Goal: Task Accomplishment & Management: Manage account settings

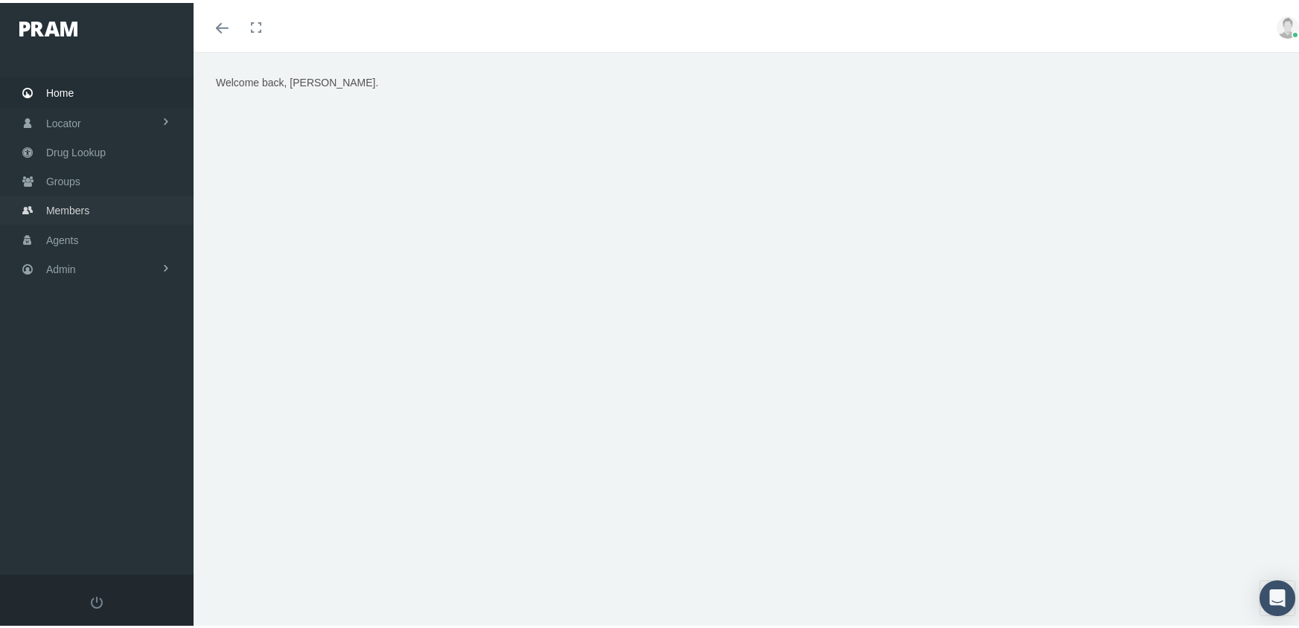
click at [77, 199] on span "Members" at bounding box center [67, 208] width 43 height 28
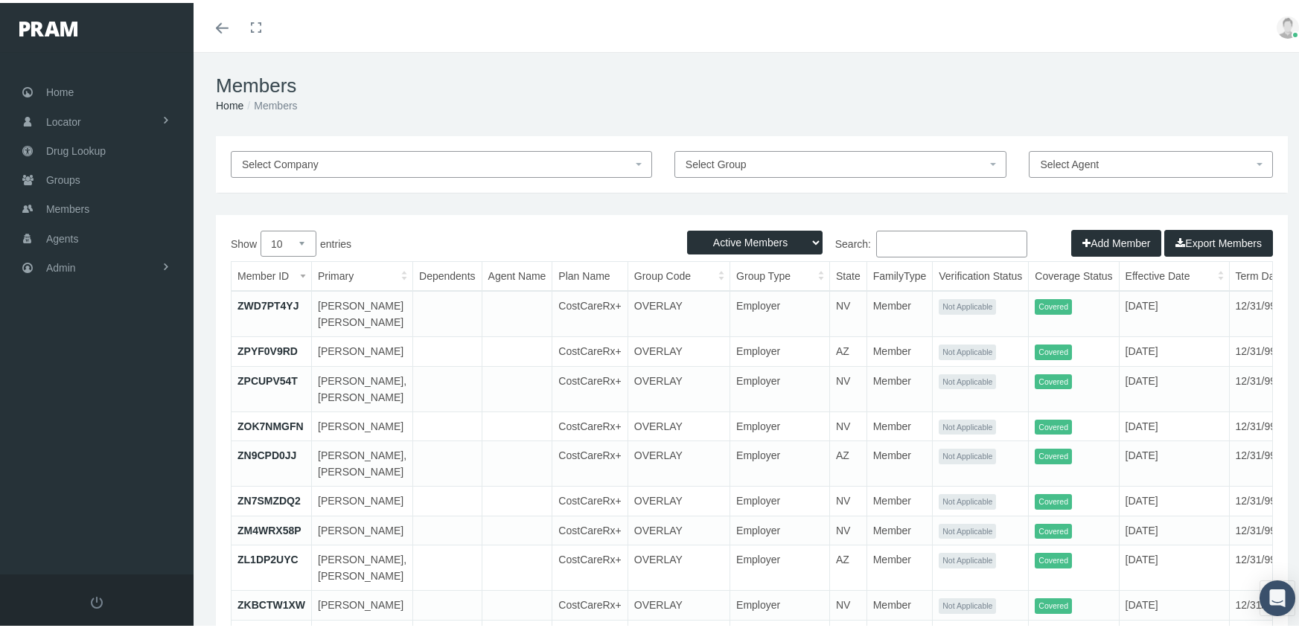
click at [754, 237] on select "Active Members Terminated Members Active & Terminated" at bounding box center [754, 240] width 135 height 24
select select "3"
click at [687, 228] on select "Active Members Terminated Members Active & Terminated" at bounding box center [754, 240] width 135 height 24
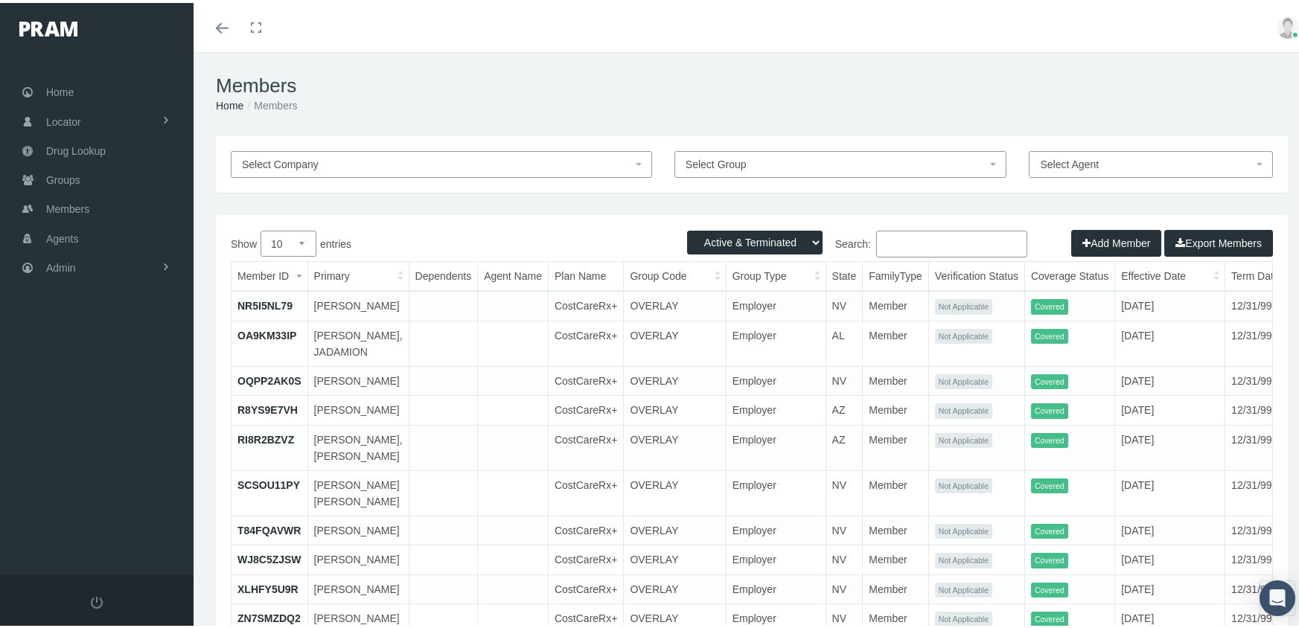
click at [890, 245] on input "Search:" at bounding box center [951, 241] width 151 height 27
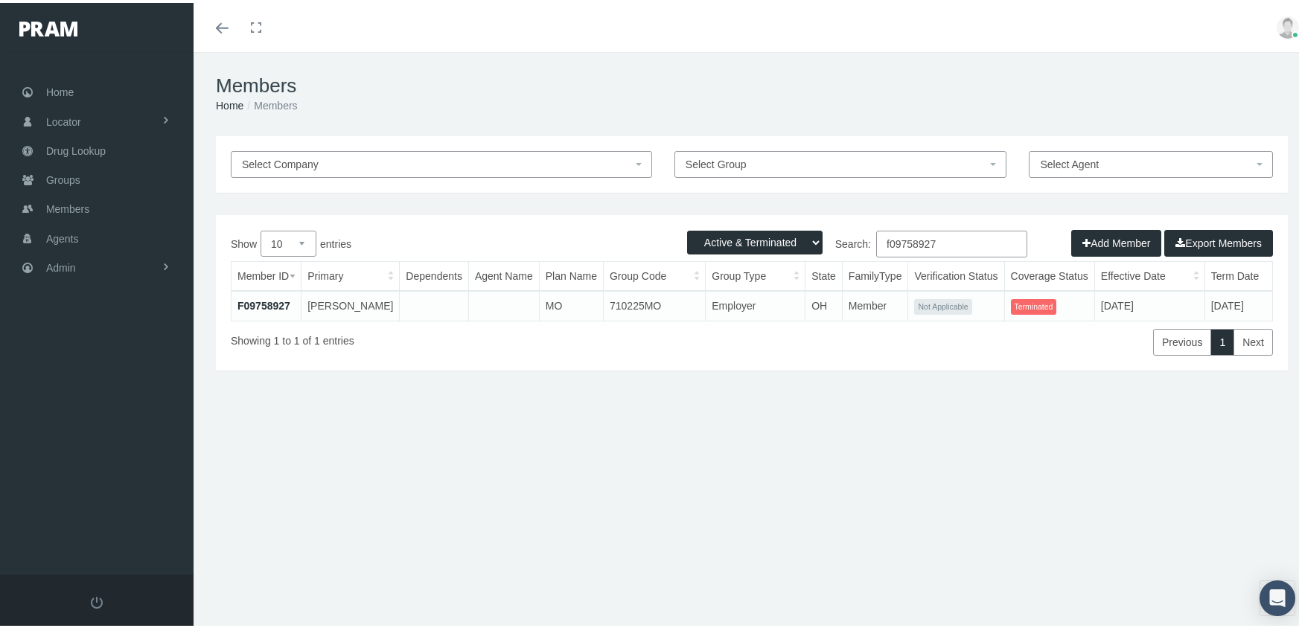
type input "f09758927"
click at [283, 297] on link "F09758927" at bounding box center [263, 303] width 53 height 12
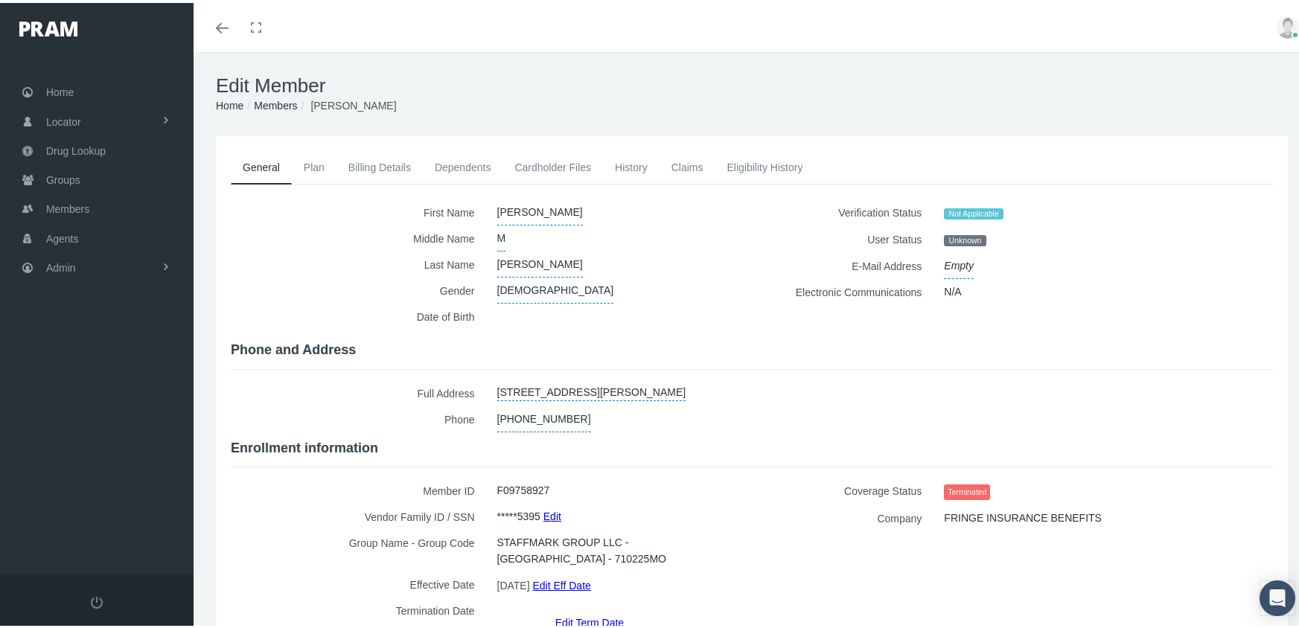
click at [585, 609] on link "Edit Term Date" at bounding box center [589, 620] width 68 height 22
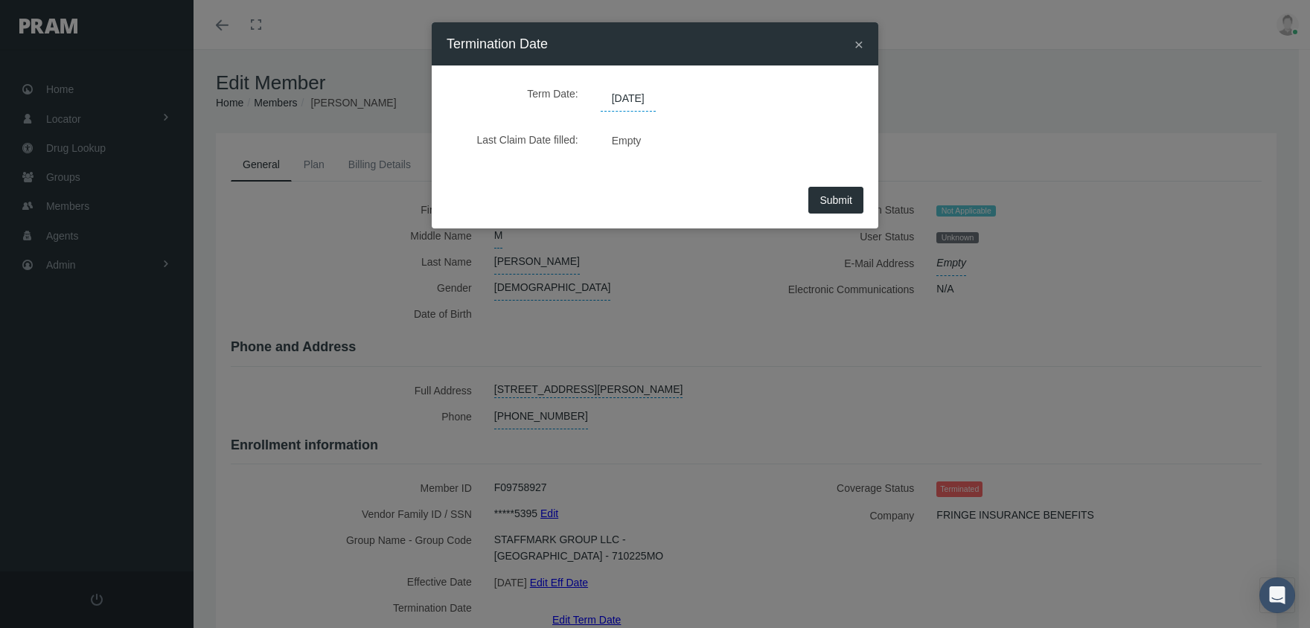
click at [645, 95] on span "[DATE]" at bounding box center [628, 98] width 55 height 25
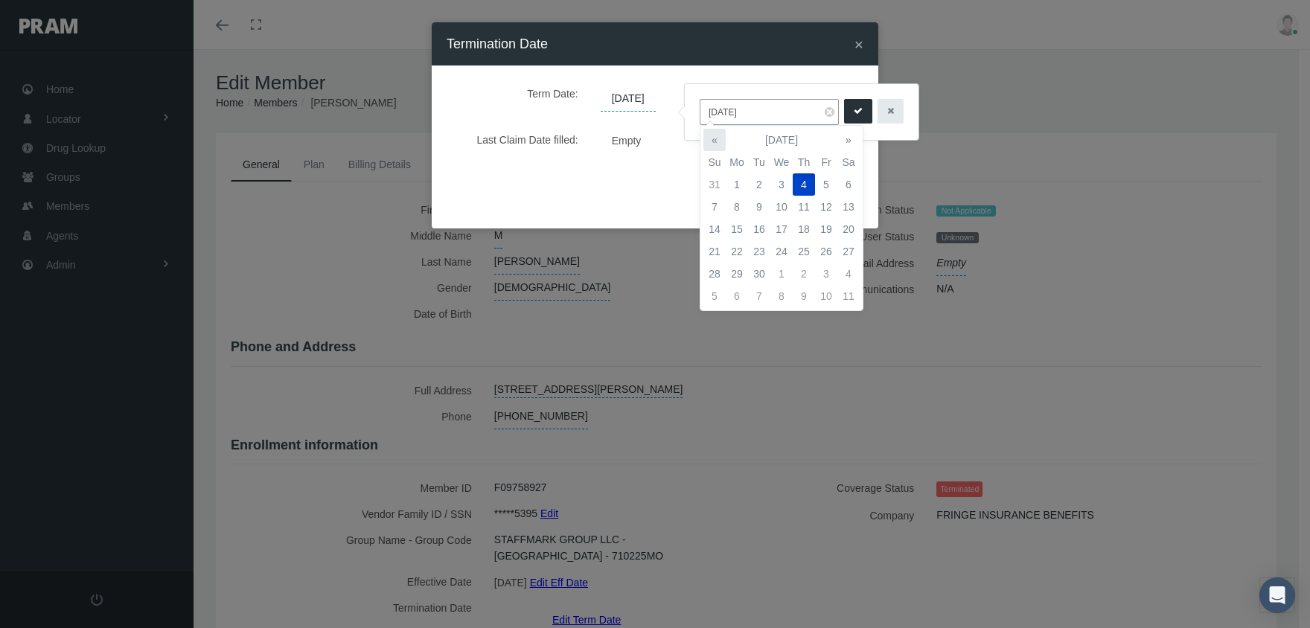
click at [711, 129] on th "«" at bounding box center [714, 140] width 22 height 22
click at [803, 272] on td "28" at bounding box center [804, 274] width 22 height 22
type input "08/28/2025"
click at [854, 116] on icon "submit" at bounding box center [858, 111] width 9 height 14
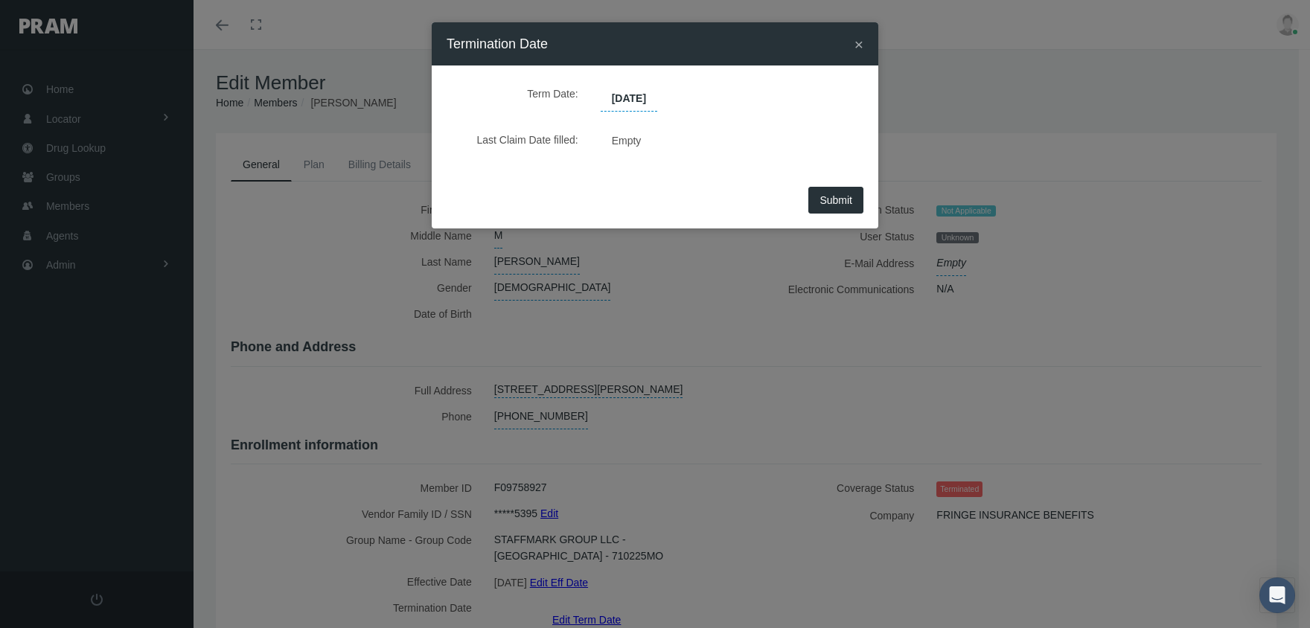
click at [859, 200] on button "Submit" at bounding box center [835, 200] width 55 height 27
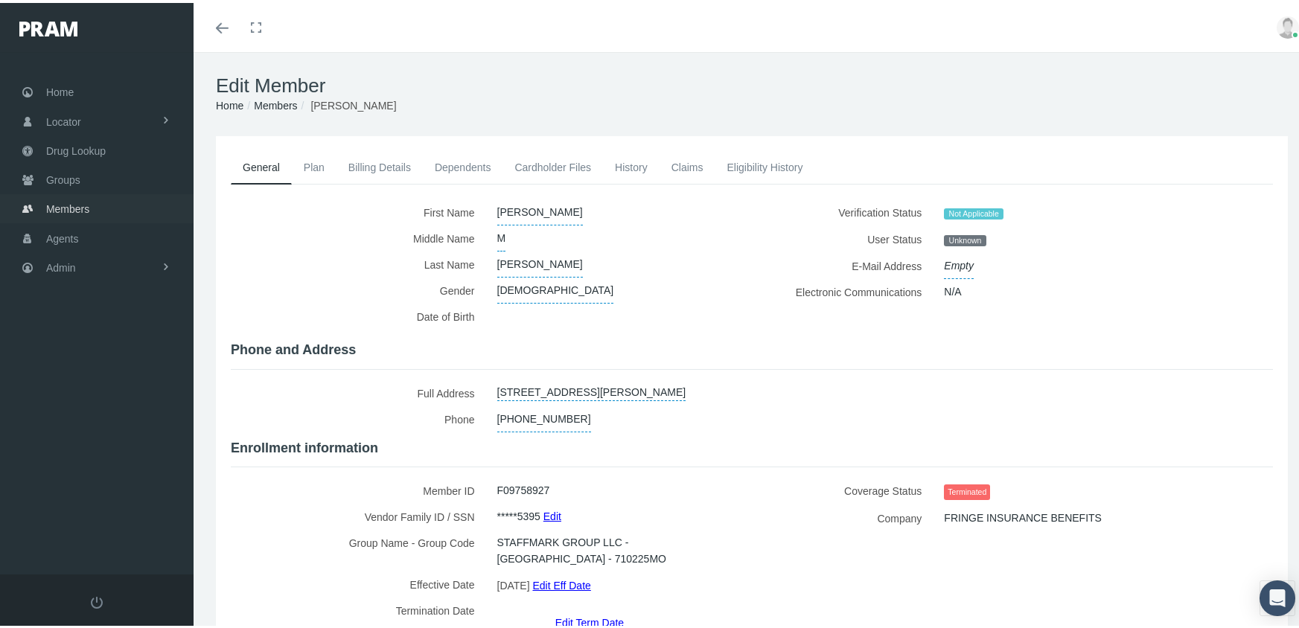
click at [71, 194] on span "Members" at bounding box center [67, 206] width 43 height 28
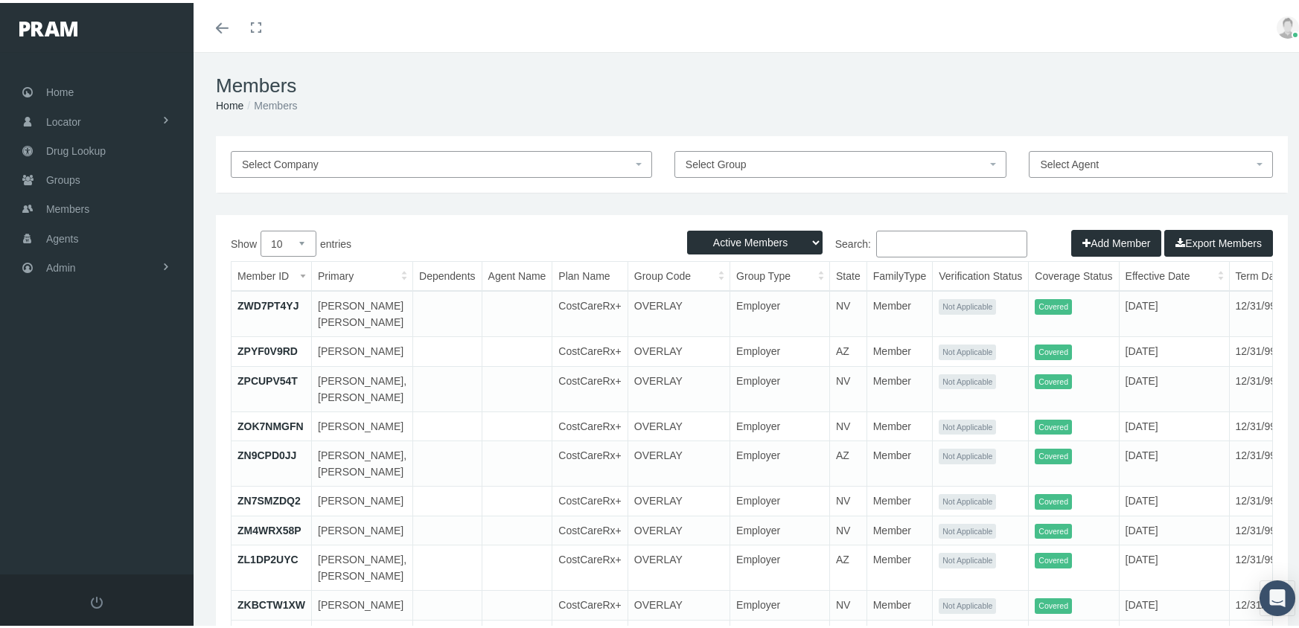
click at [745, 242] on select "Active Members Terminated Members Active & Terminated" at bounding box center [754, 240] width 135 height 24
select select "3"
click at [687, 228] on select "Active Members Terminated Members Active & Terminated" at bounding box center [754, 240] width 135 height 24
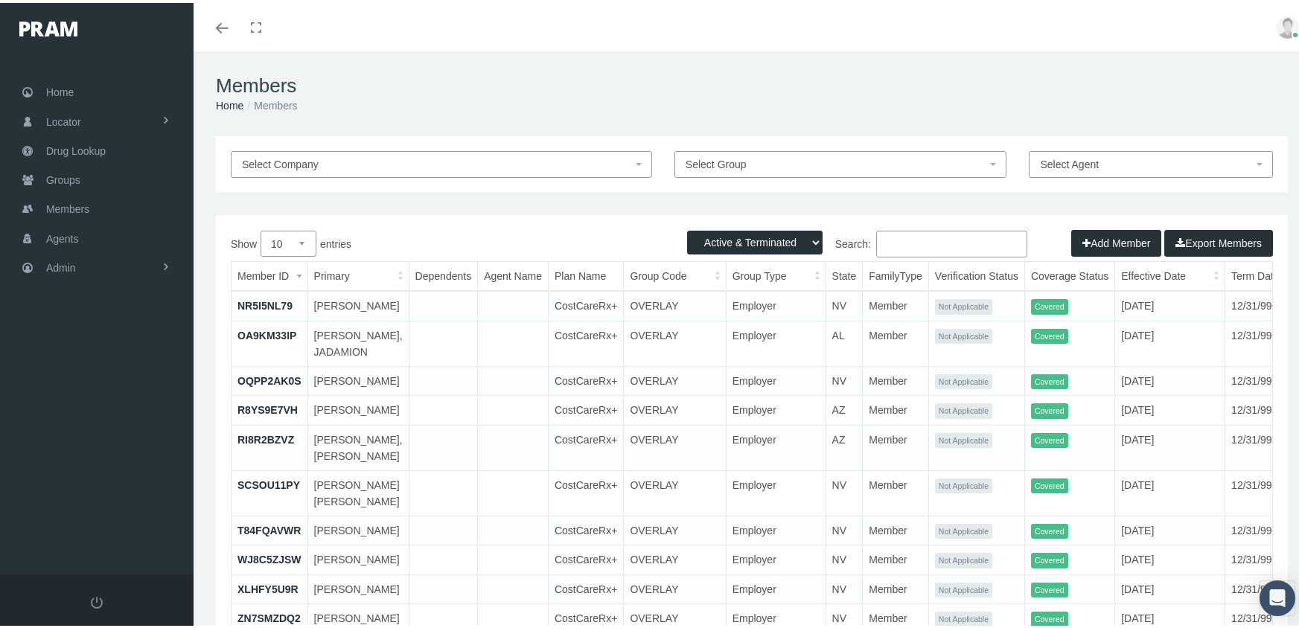
click at [905, 246] on input "Search:" at bounding box center [951, 241] width 151 height 27
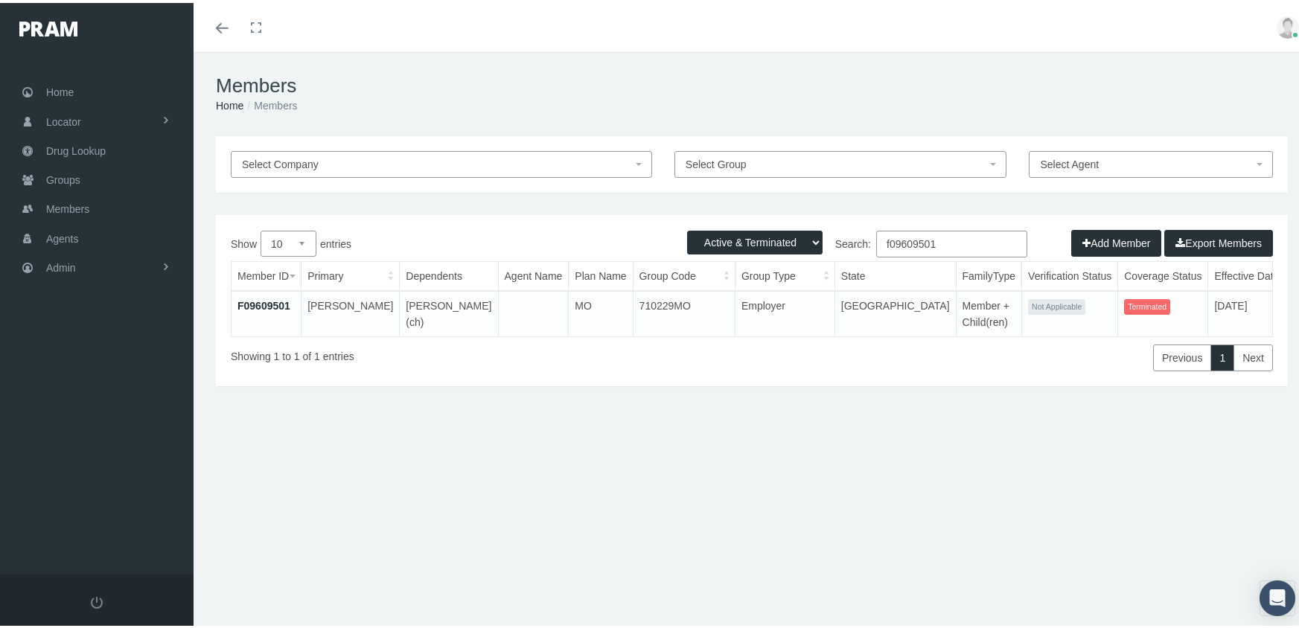
type input "f09609501"
click at [259, 305] on link "F09609501" at bounding box center [263, 303] width 53 height 12
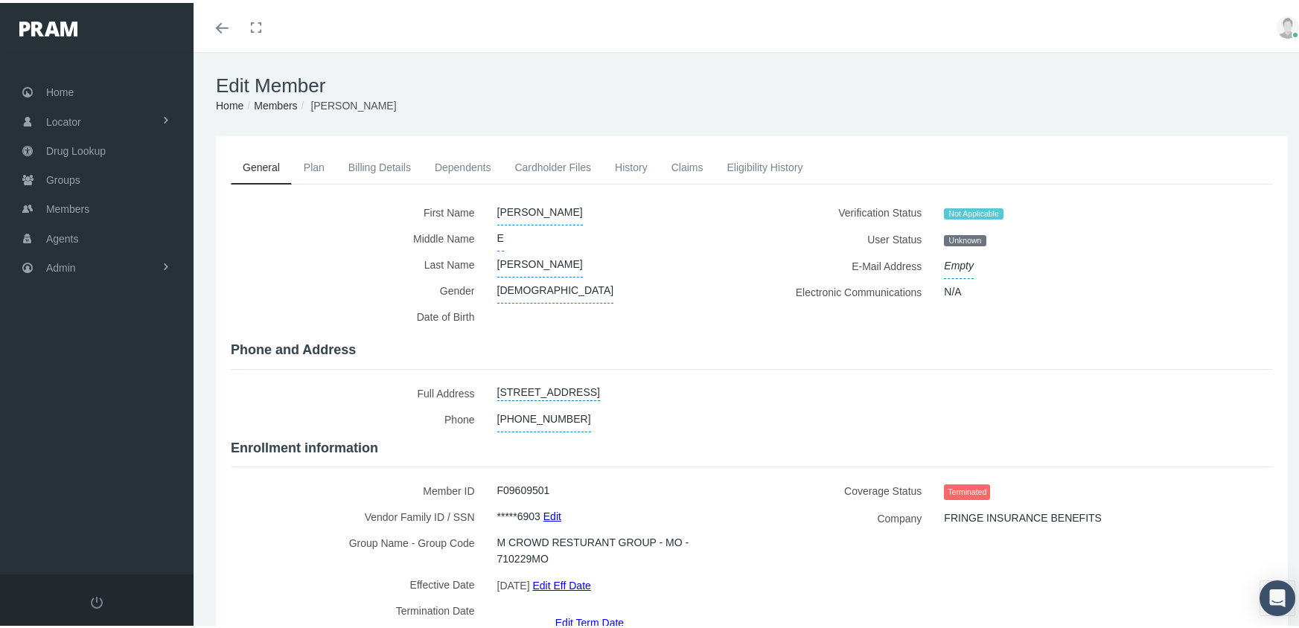
click at [580, 609] on link "Edit Term Date" at bounding box center [589, 620] width 68 height 22
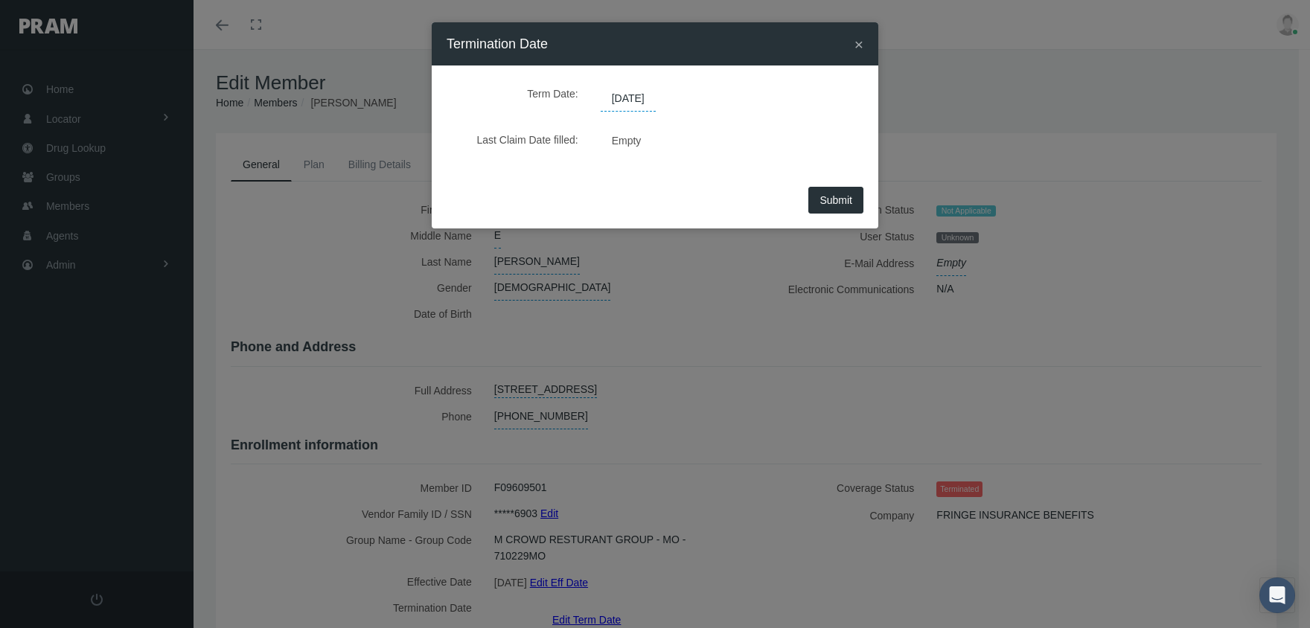
click at [634, 88] on span "10/02/2025" at bounding box center [628, 98] width 55 height 25
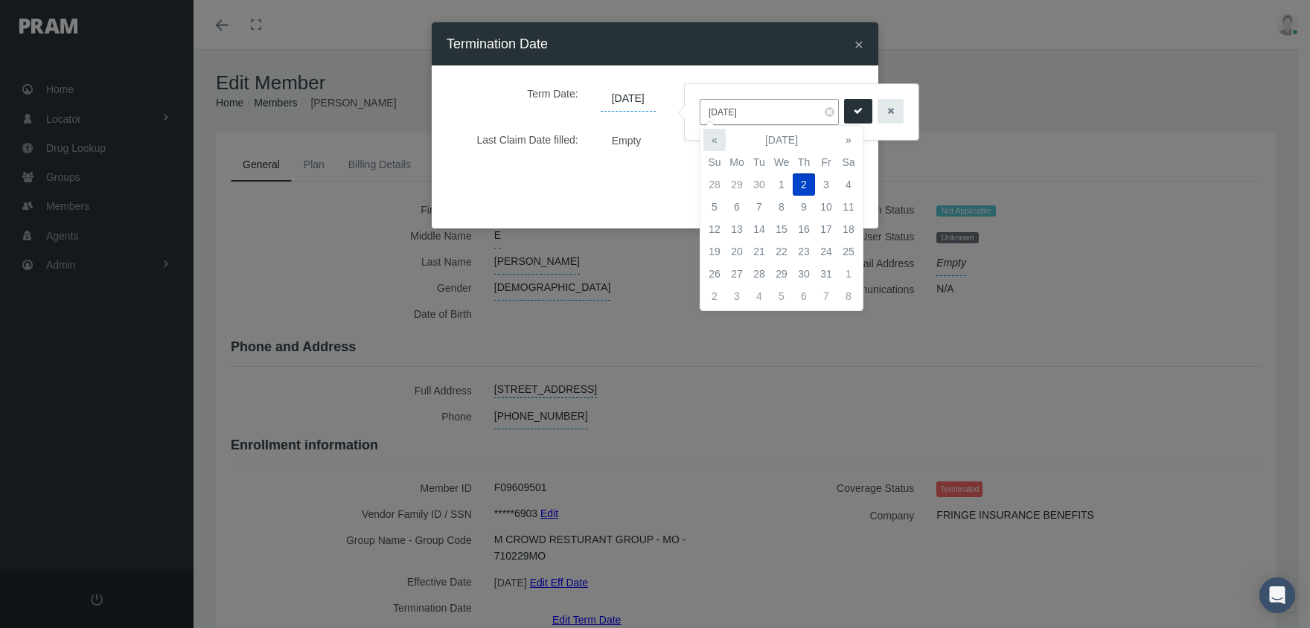
click at [721, 141] on th "«" at bounding box center [714, 140] width 22 height 22
click at [806, 183] on td "4" at bounding box center [804, 184] width 22 height 22
type input "09/04/2025"
click at [854, 112] on icon "submit" at bounding box center [858, 111] width 9 height 14
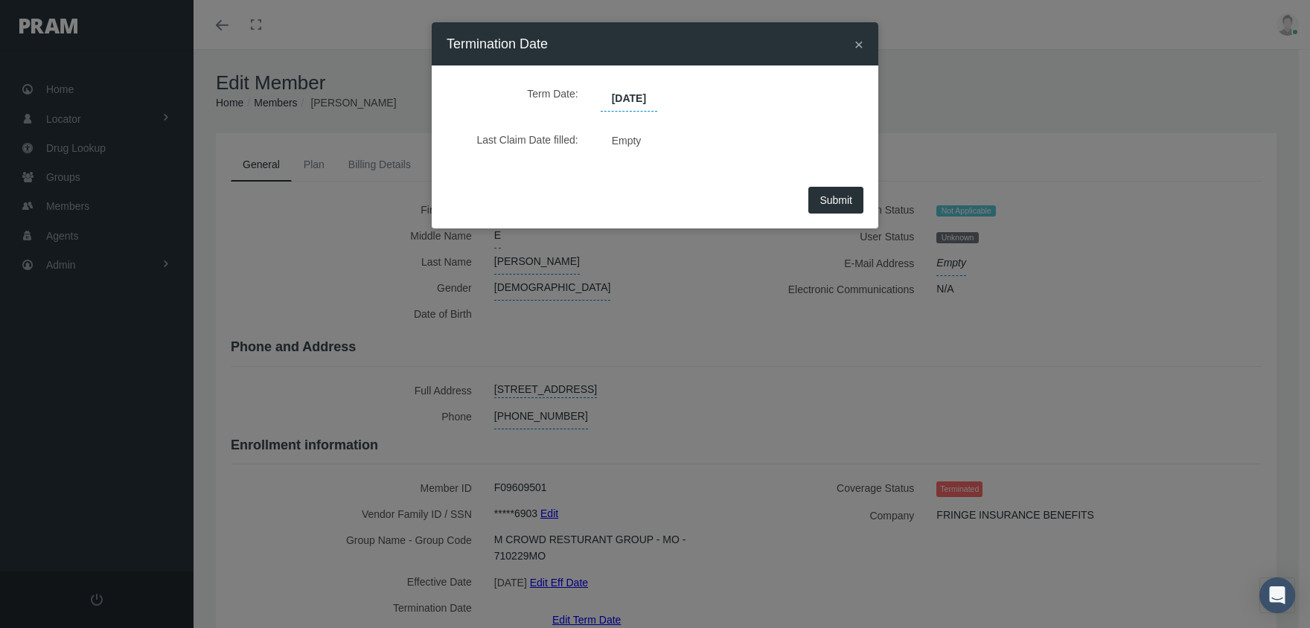
click at [835, 197] on span "Submit" at bounding box center [836, 200] width 33 height 12
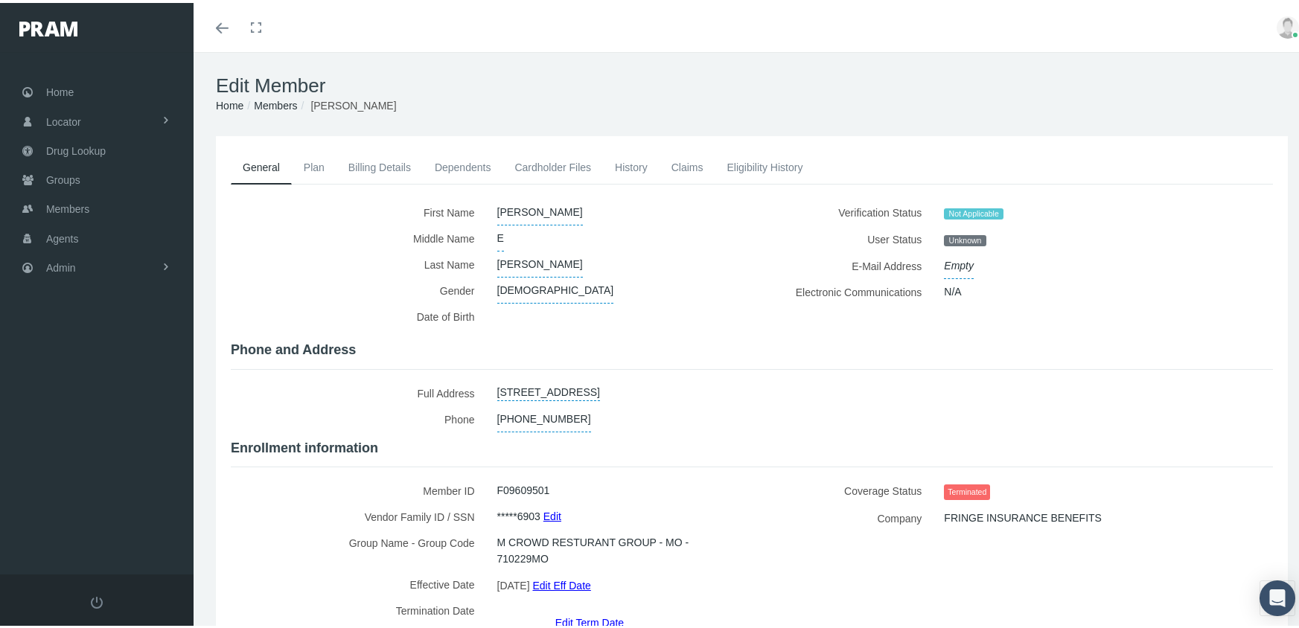
click at [278, 102] on link "Members" at bounding box center [275, 103] width 43 height 12
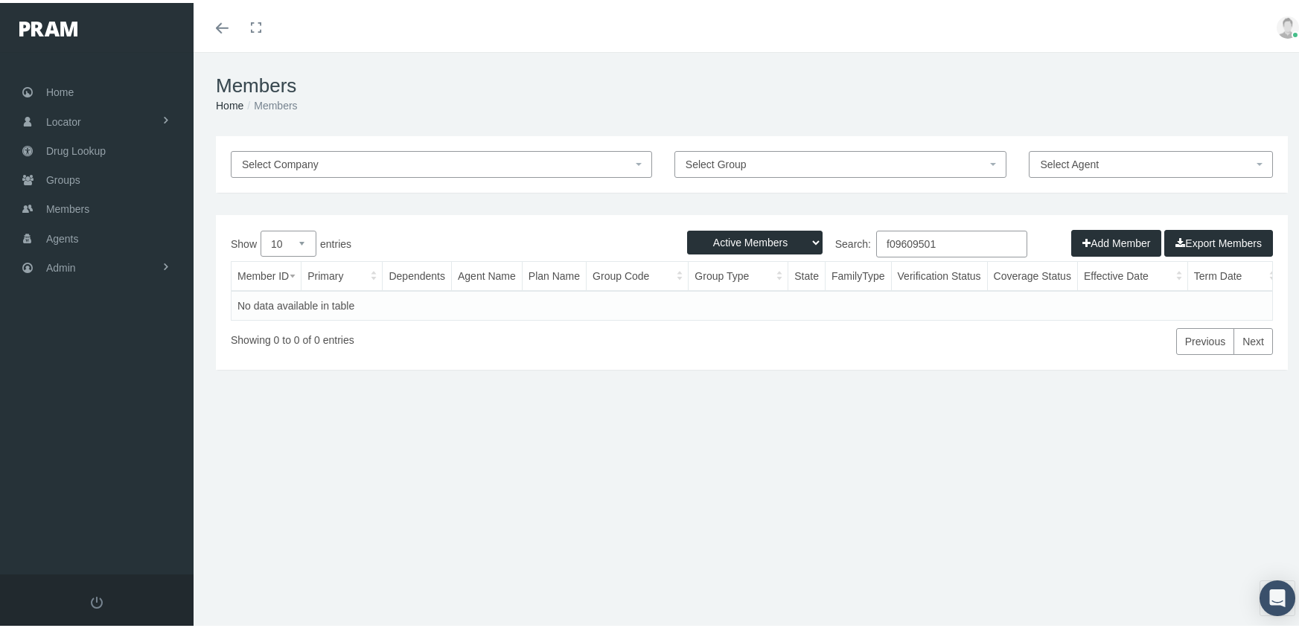
click at [733, 238] on select "Active Members Terminated Members Active & Terminated" at bounding box center [754, 240] width 135 height 24
select select "3"
click at [687, 228] on select "Active Members Terminated Members Active & Terminated" at bounding box center [754, 240] width 135 height 24
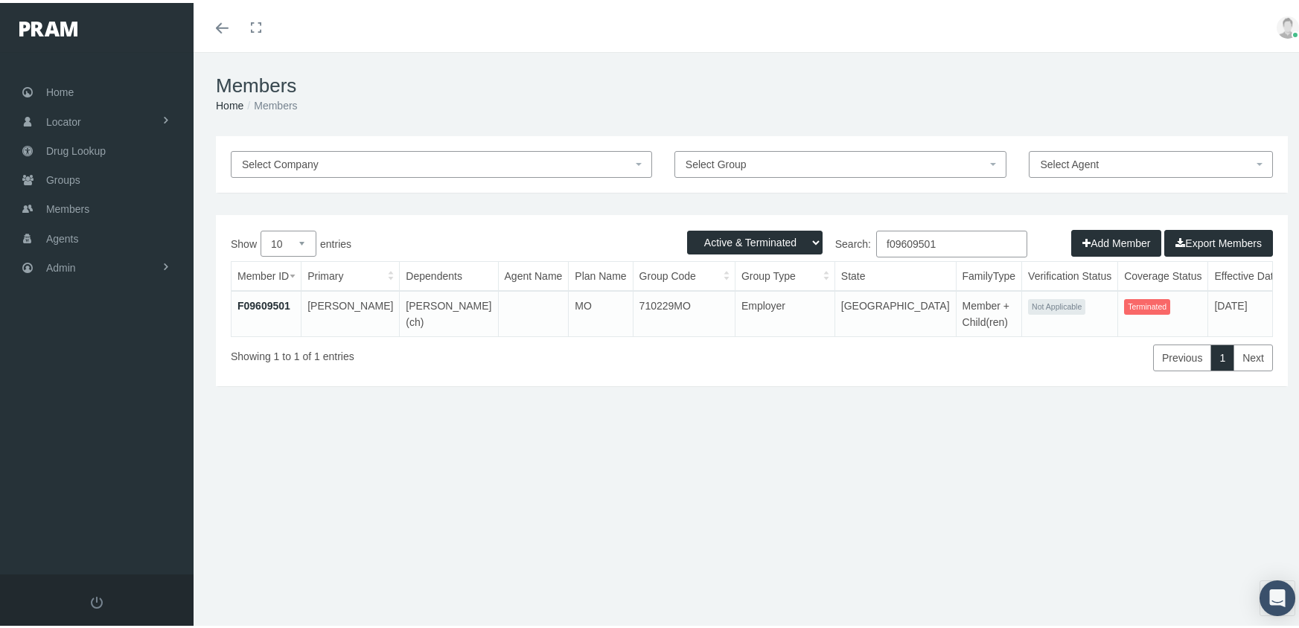
click at [944, 236] on input "f09609501" at bounding box center [951, 241] width 151 height 27
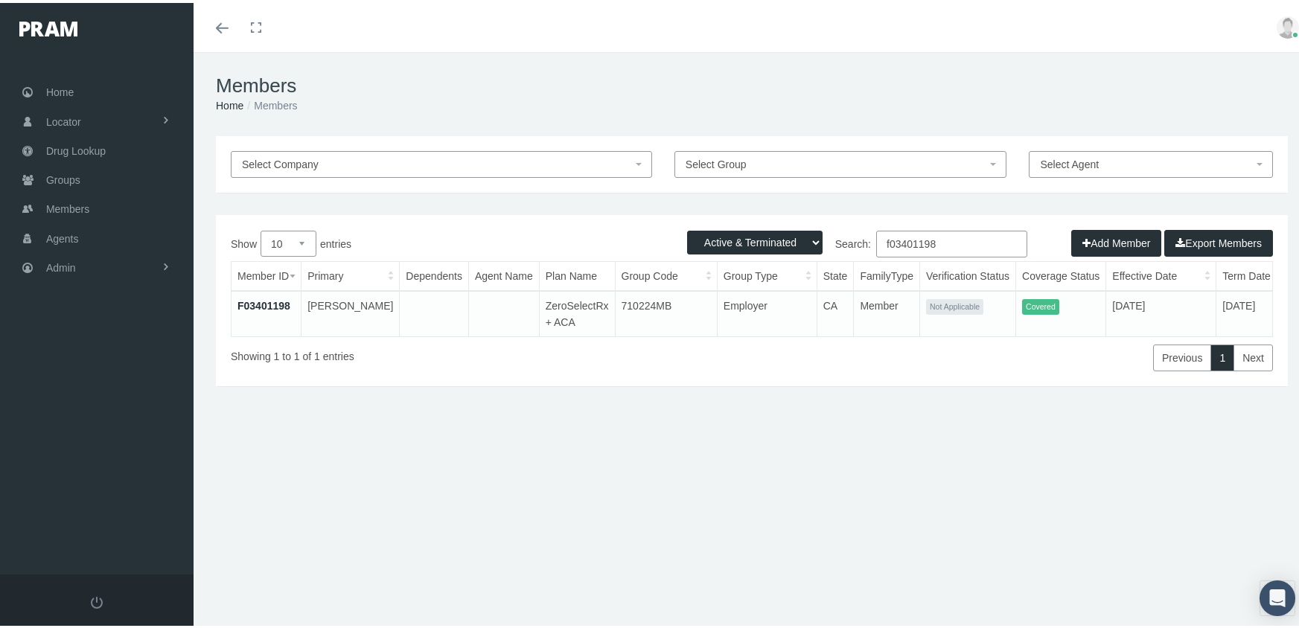
type input "f03401198"
click at [270, 302] on link "F03401198" at bounding box center [263, 303] width 53 height 12
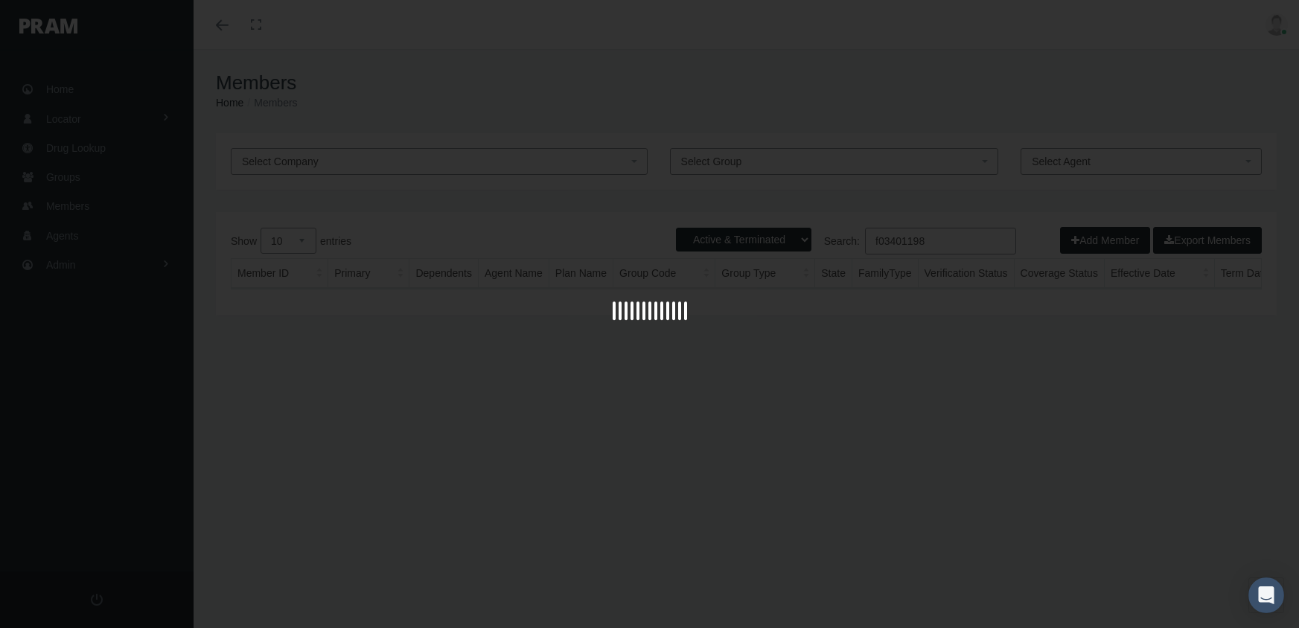
select select "3"
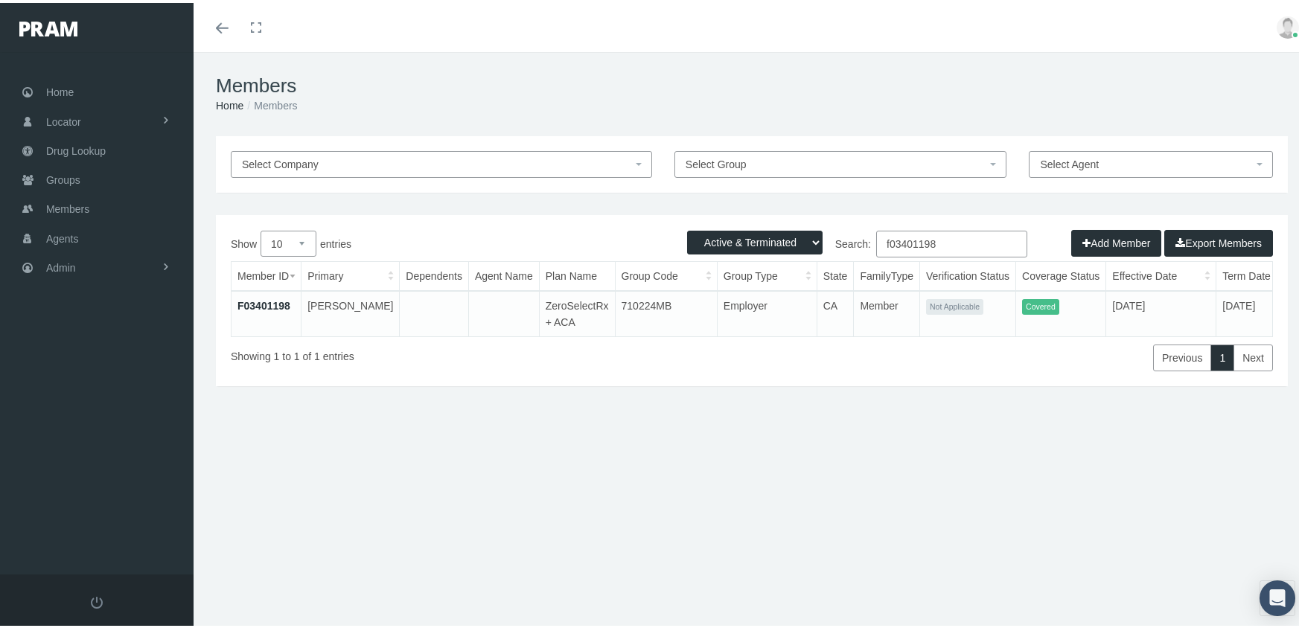
drag, startPoint x: 957, startPoint y: 243, endPoint x: 869, endPoint y: 221, distance: 89.7
click at [796, 227] on div "Active Members Terminated Members Active & Terminated Add Member Export Members…" at bounding box center [752, 297] width 1072 height 171
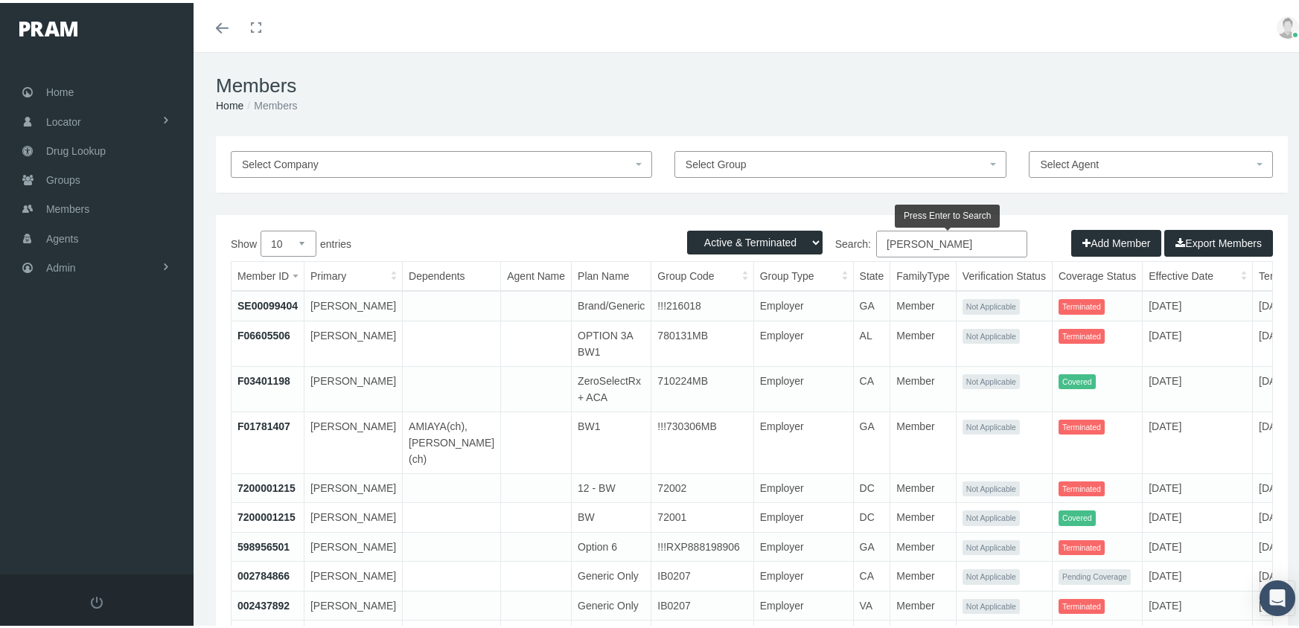
click at [268, 269] on th "Member ID" at bounding box center [268, 273] width 72 height 29
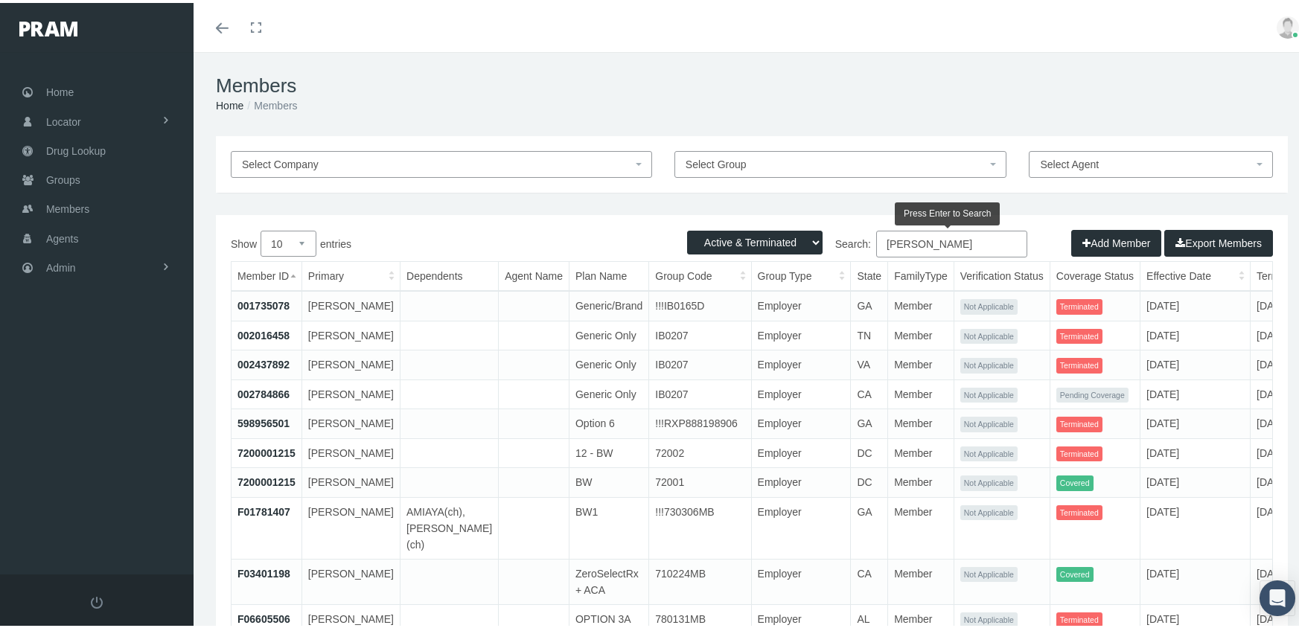
drag, startPoint x: 906, startPoint y: 243, endPoint x: 829, endPoint y: 240, distance: 76.8
click at [829, 240] on label "Search: [PERSON_NAME]" at bounding box center [889, 241] width 275 height 27
type input "f"
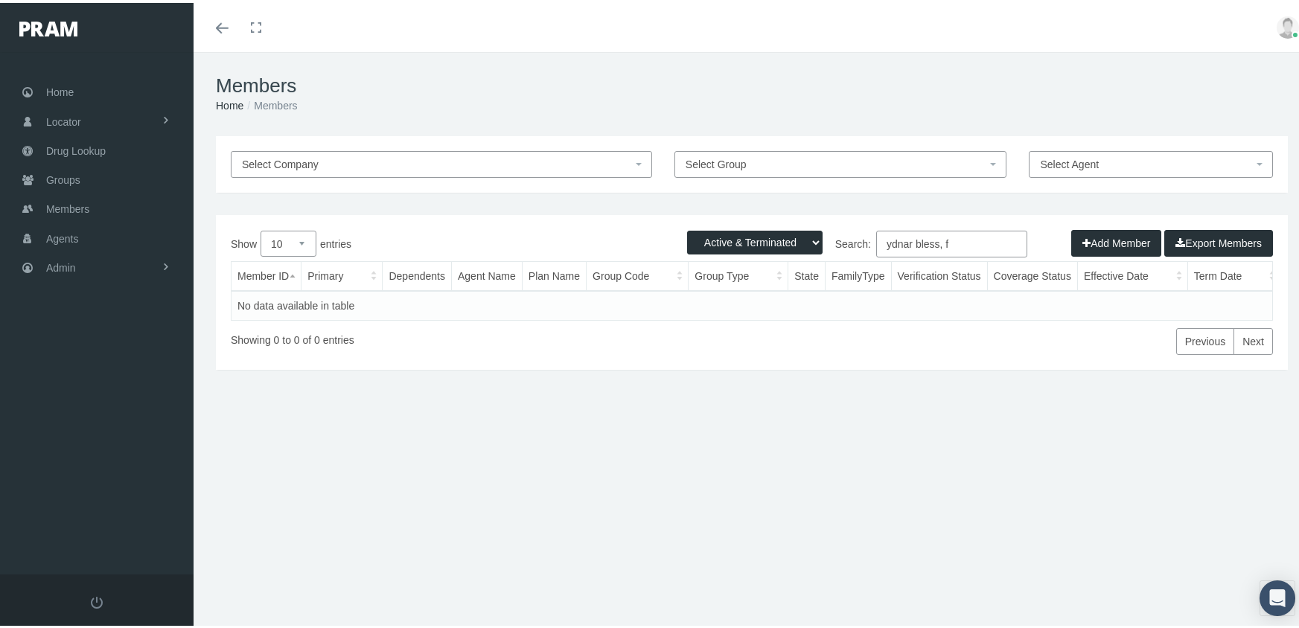
drag, startPoint x: 902, startPoint y: 241, endPoint x: 771, endPoint y: 240, distance: 130.3
click at [771, 240] on div "Active Members Terminated Members Active & Terminated Add Member Export Members…" at bounding box center [752, 289] width 1072 height 155
drag, startPoint x: 913, startPoint y: 242, endPoint x: 841, endPoint y: 238, distance: 71.6
click at [841, 238] on label "Search: [PERSON_NAME], [PERSON_NAME]" at bounding box center [889, 241] width 275 height 27
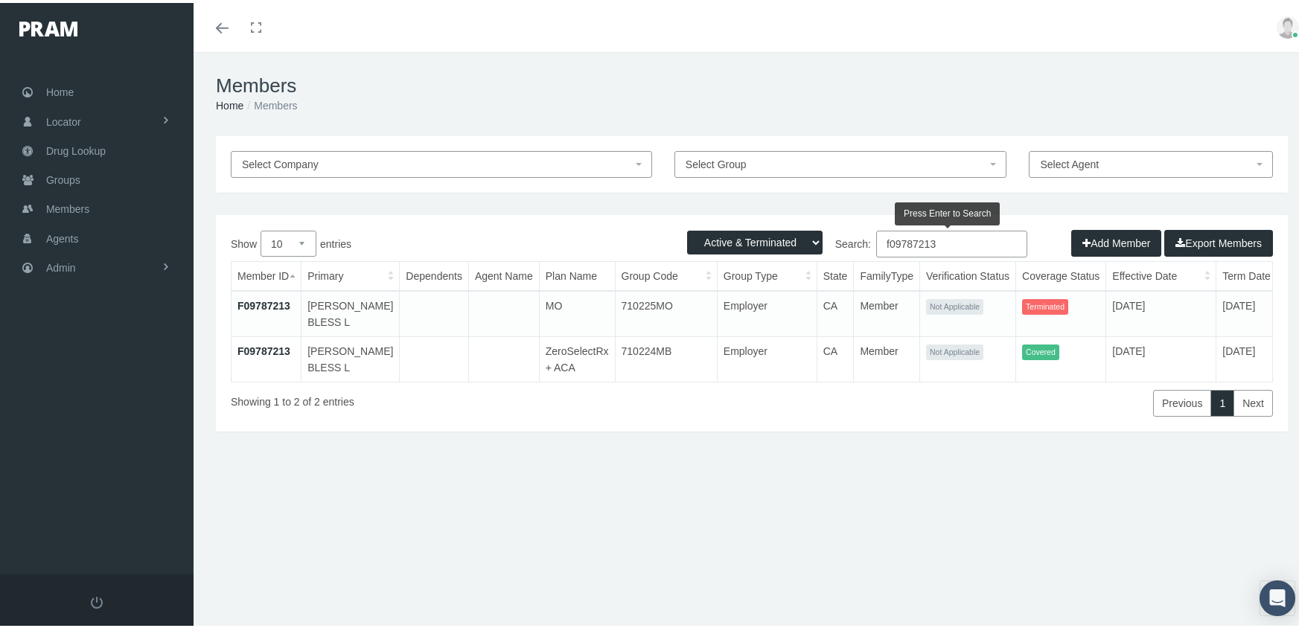
drag, startPoint x: 954, startPoint y: 240, endPoint x: 832, endPoint y: 245, distance: 121.4
click at [832, 244] on label "Search: f09787213" at bounding box center [889, 241] width 275 height 27
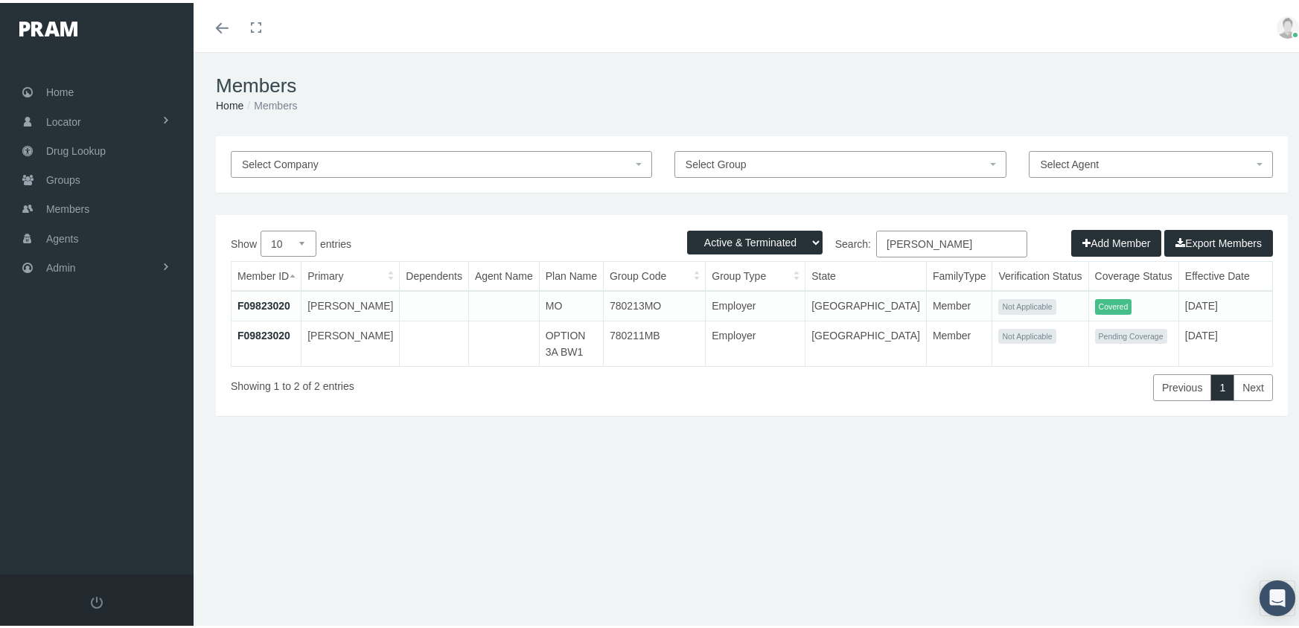
drag, startPoint x: 969, startPoint y: 243, endPoint x: 751, endPoint y: 250, distance: 218.2
click at [751, 250] on div "Active Members Terminated Members Active & Terminated Add Member Export Members…" at bounding box center [752, 312] width 1072 height 201
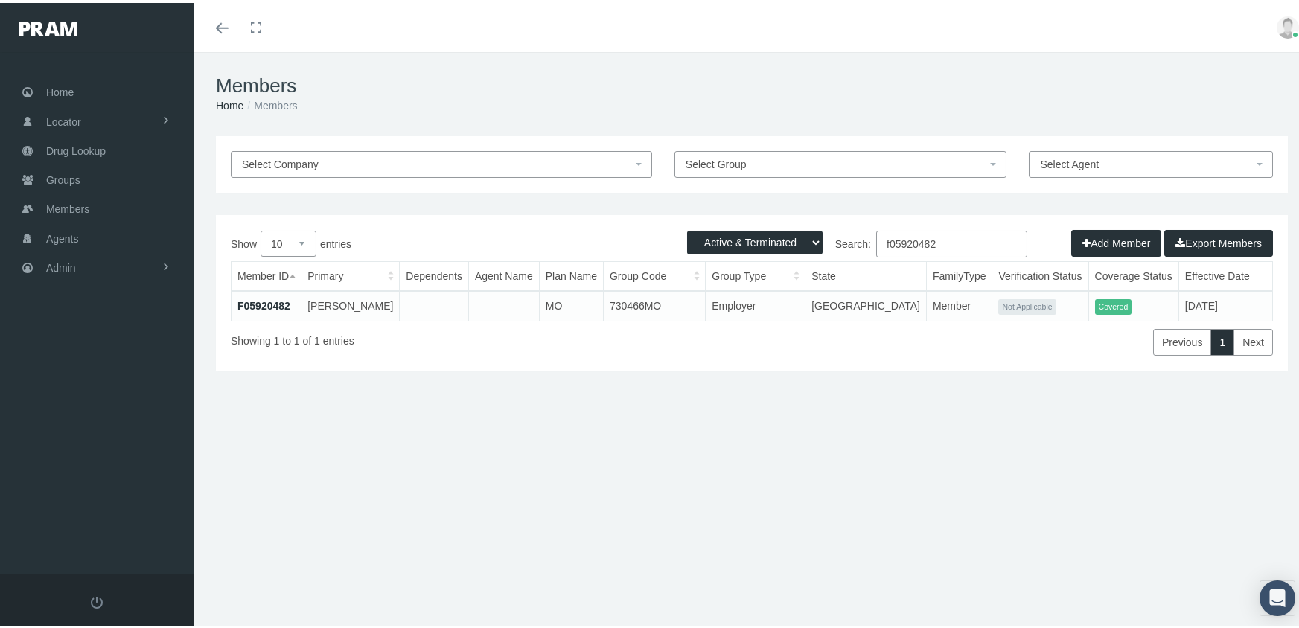
type input "f05920482"
